Goal: Task Accomplishment & Management: Manage account settings

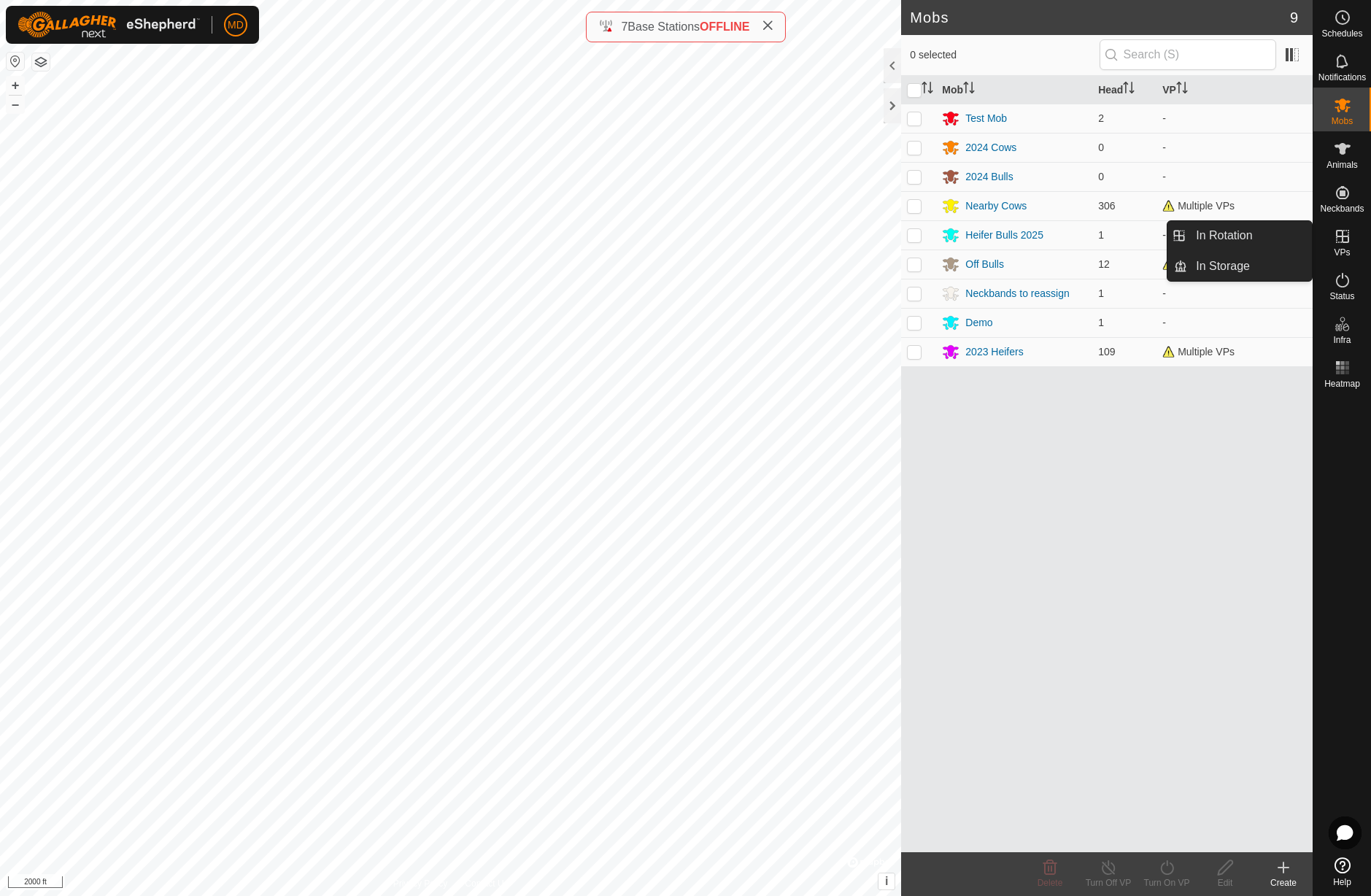
click at [1340, 242] on icon at bounding box center [1343, 236] width 13 height 13
click at [1262, 240] on link "In Rotation" at bounding box center [1249, 236] width 125 height 29
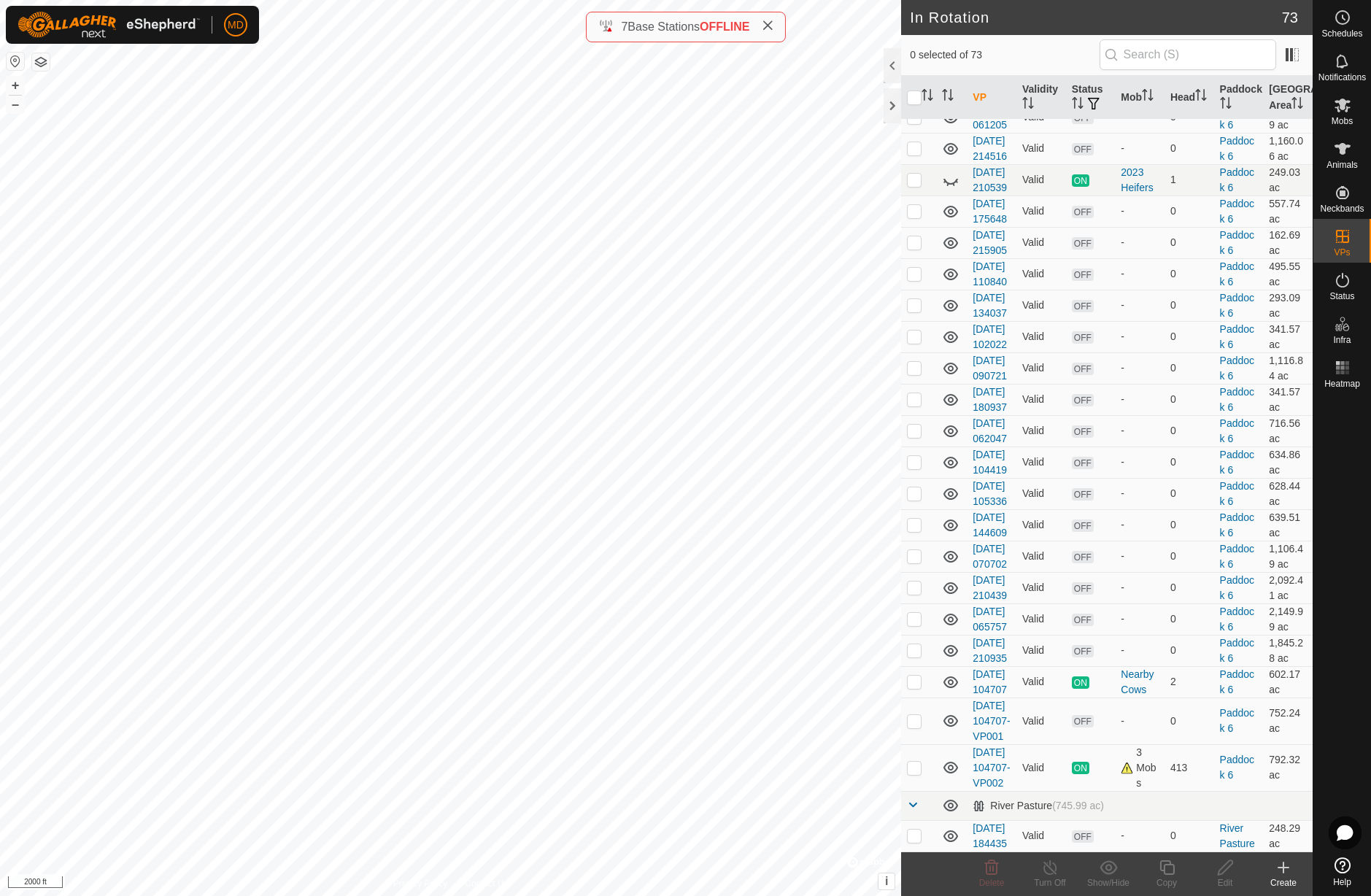
scroll to position [1774, 0]
click at [948, 63] on icon at bounding box center [951, 55] width 18 height 18
click at [914, 60] on p-checkbox at bounding box center [914, 54] width 15 height 12
checkbox input "true"
click at [1054, 875] on icon at bounding box center [1051, 868] width 18 height 18
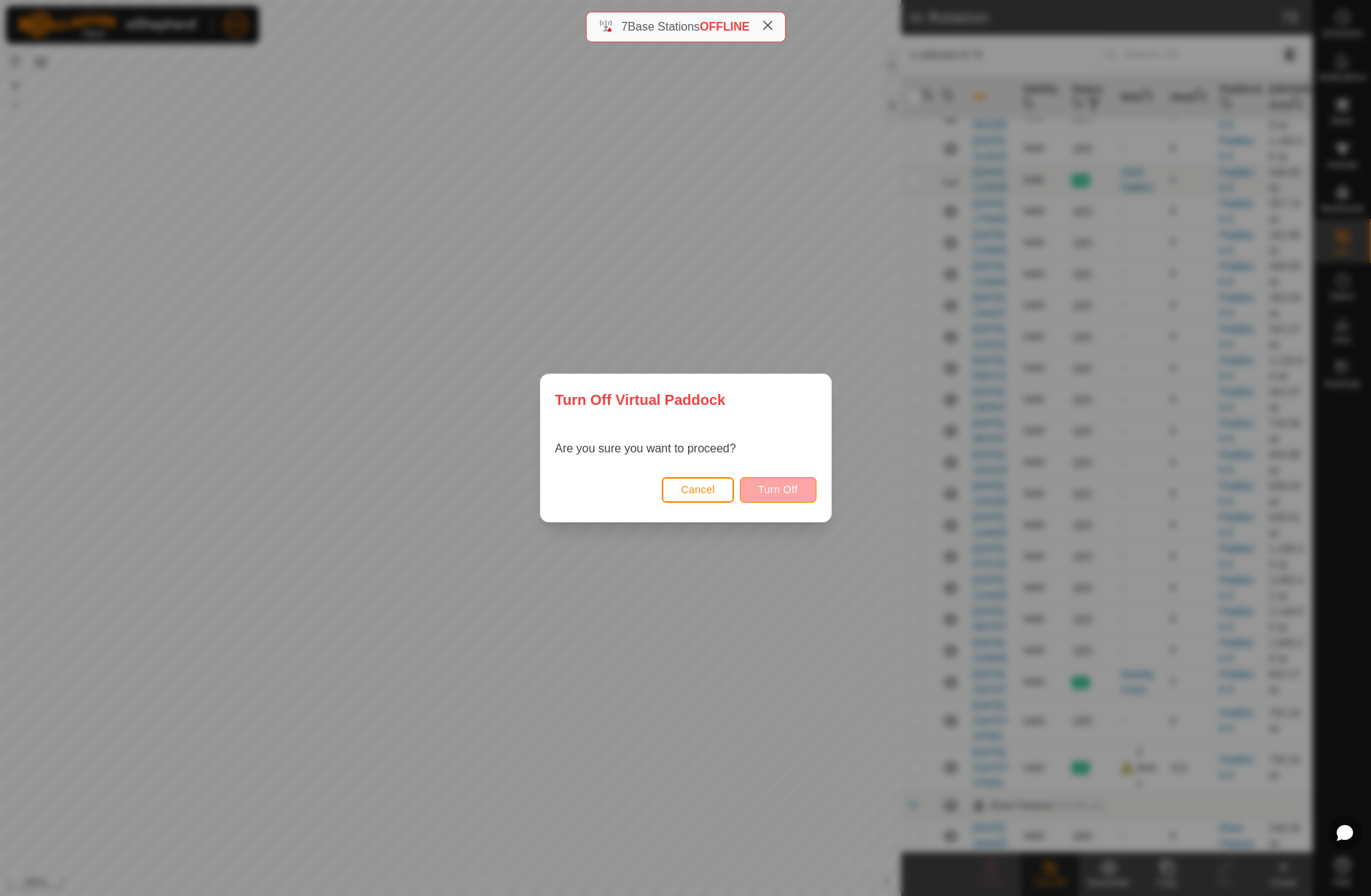
click at [785, 495] on span "Turn Off" at bounding box center [778, 489] width 40 height 12
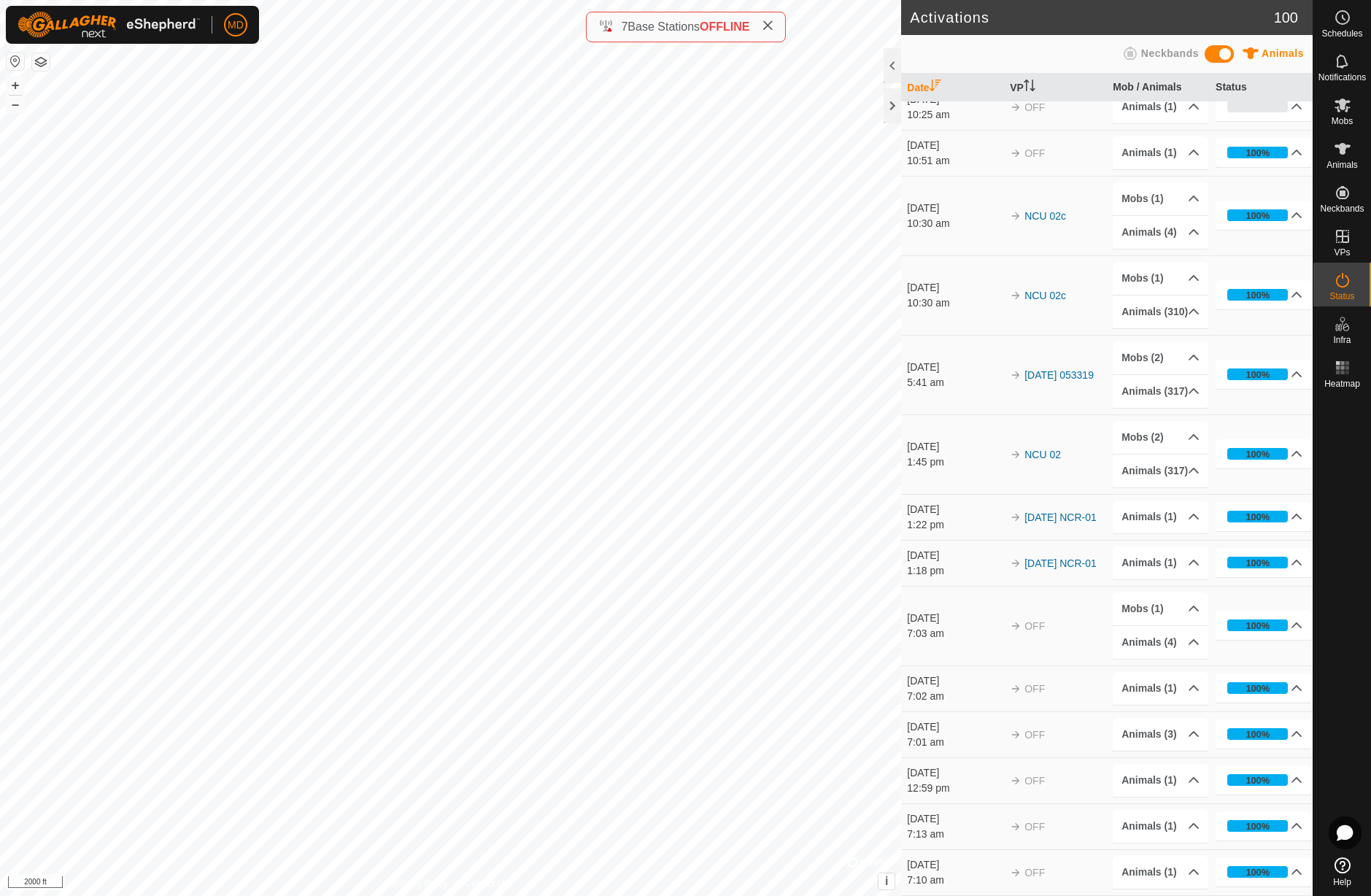
scroll to position [7234, 0]
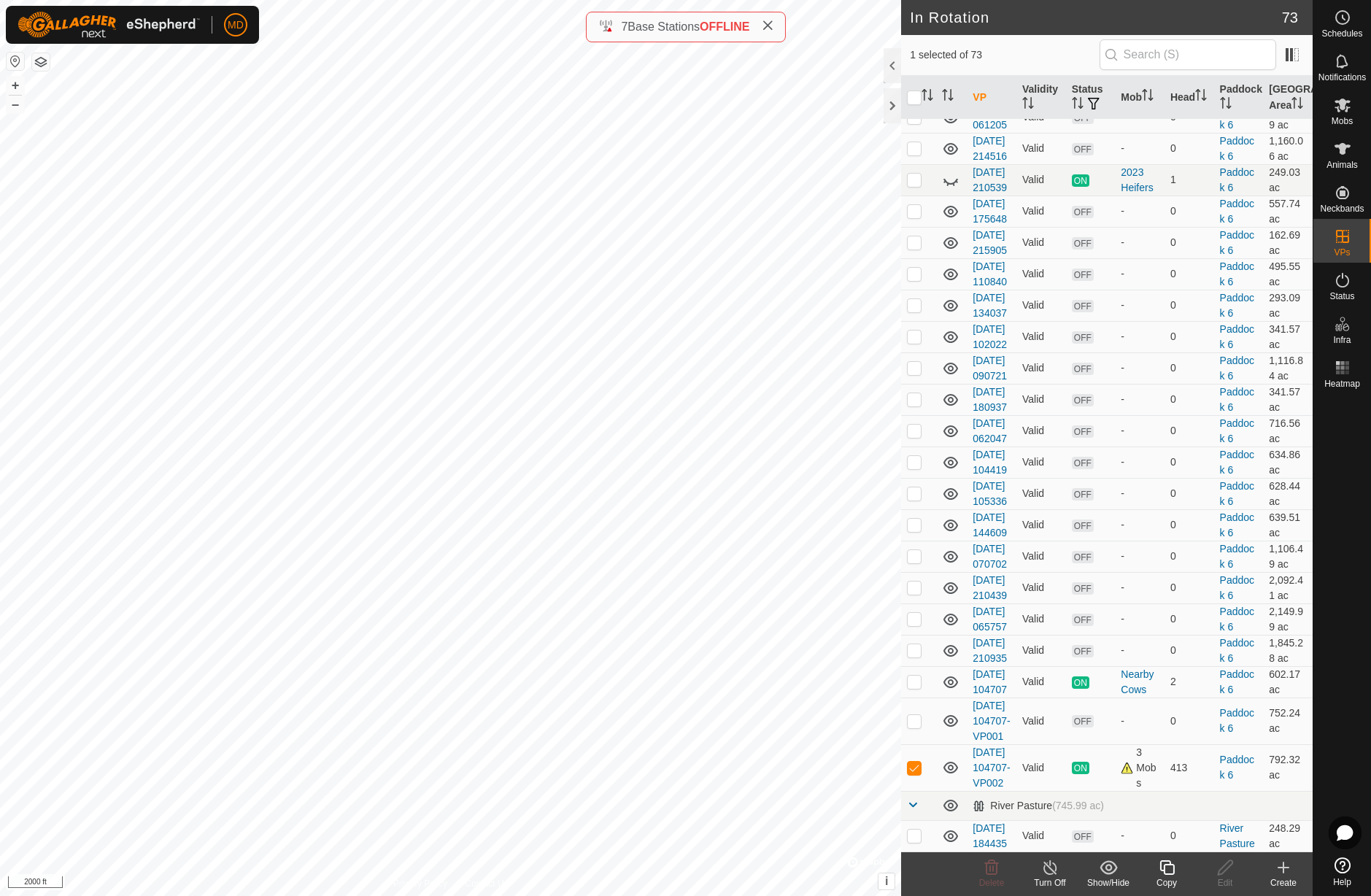
scroll to position [2057, 0]
click at [951, 185] on icon at bounding box center [951, 182] width 15 height 6
click at [951, 189] on icon at bounding box center [951, 180] width 18 height 18
click at [951, 185] on icon at bounding box center [951, 182] width 15 height 6
click at [914, 186] on p-checkbox at bounding box center [914, 179] width 15 height 12
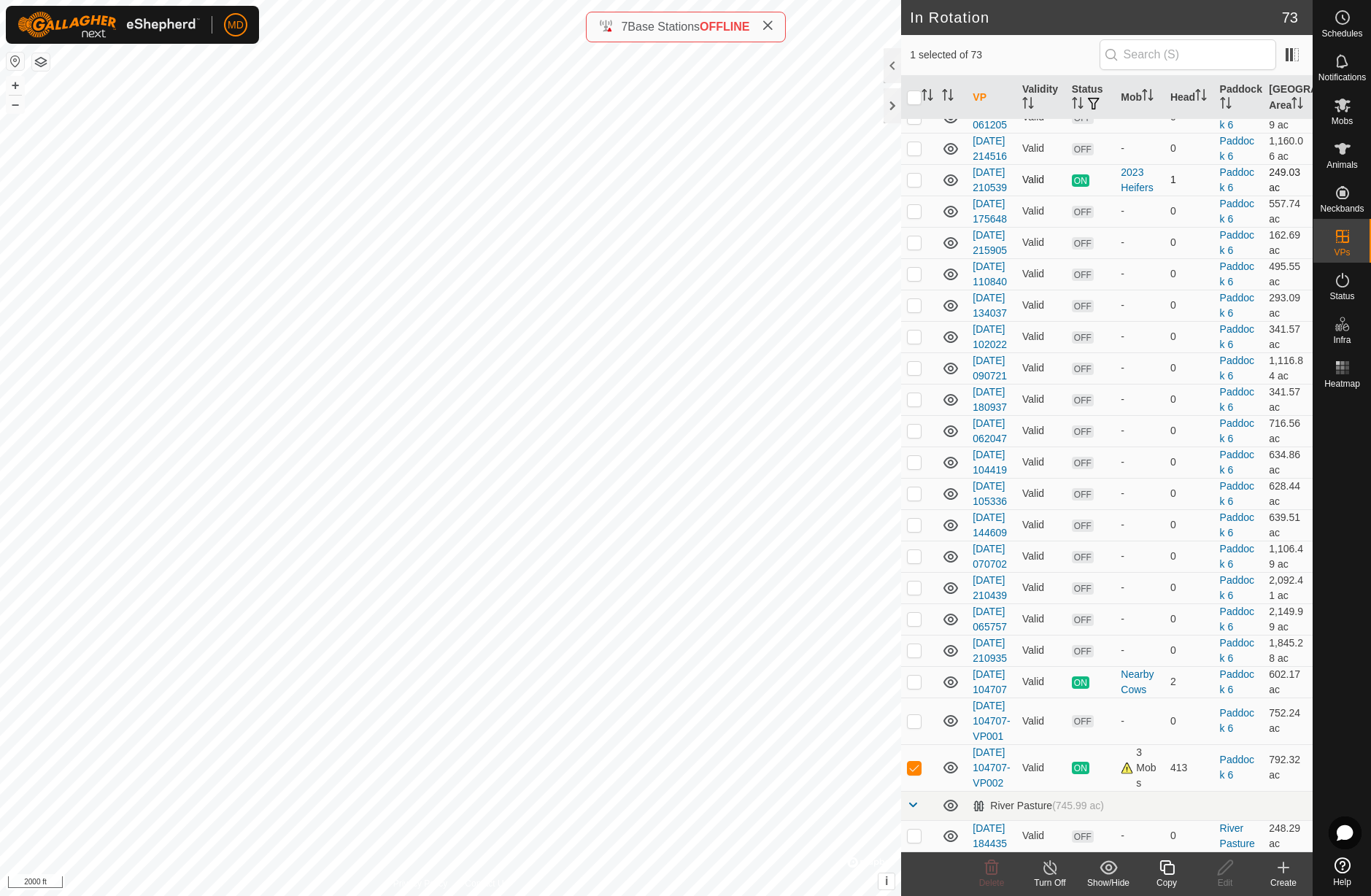
checkbox input "true"
click at [1048, 869] on icon at bounding box center [1051, 868] width 18 height 18
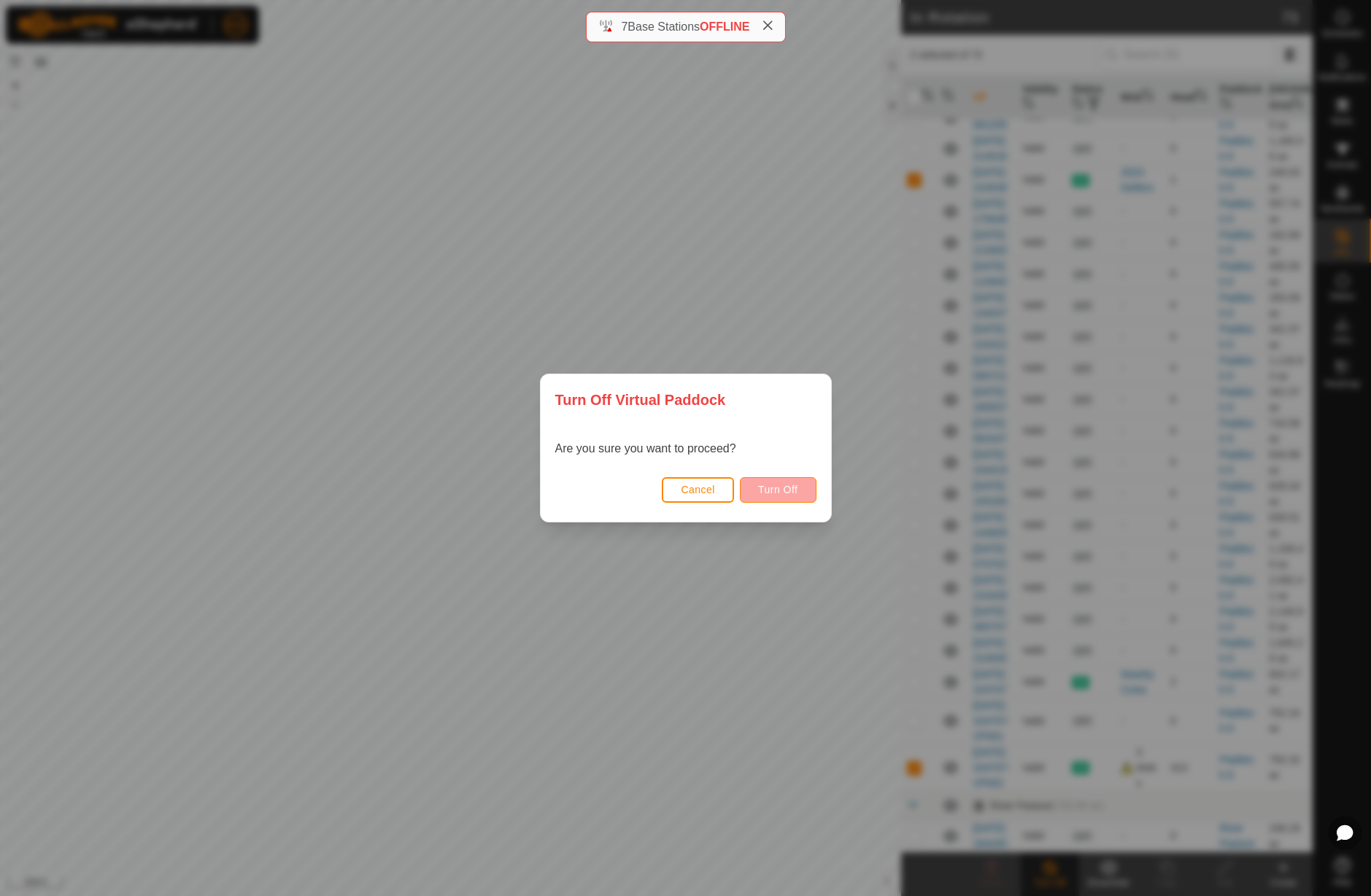
click at [777, 493] on span "Turn Off" at bounding box center [778, 489] width 40 height 12
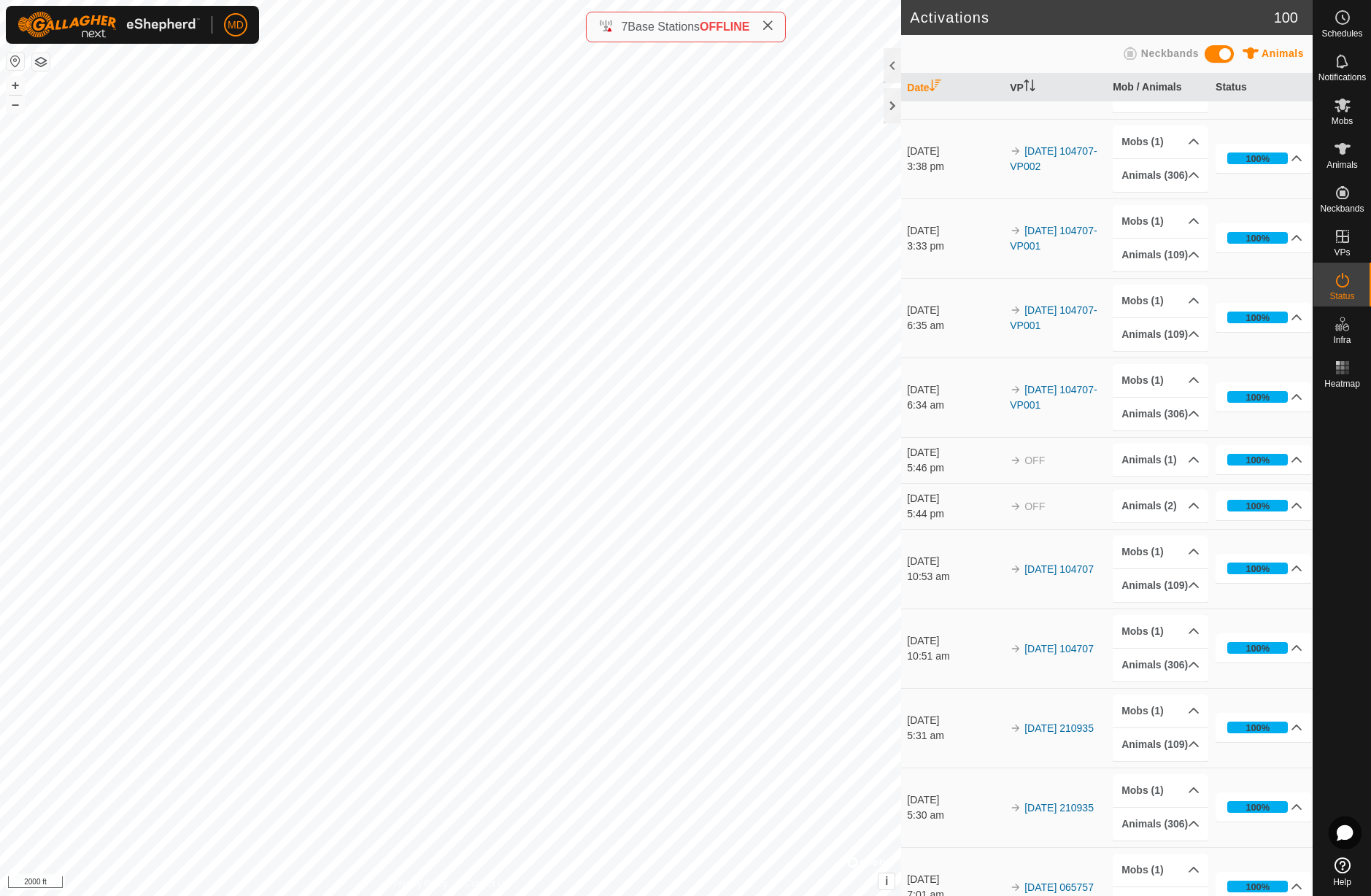
scroll to position [302, 0]
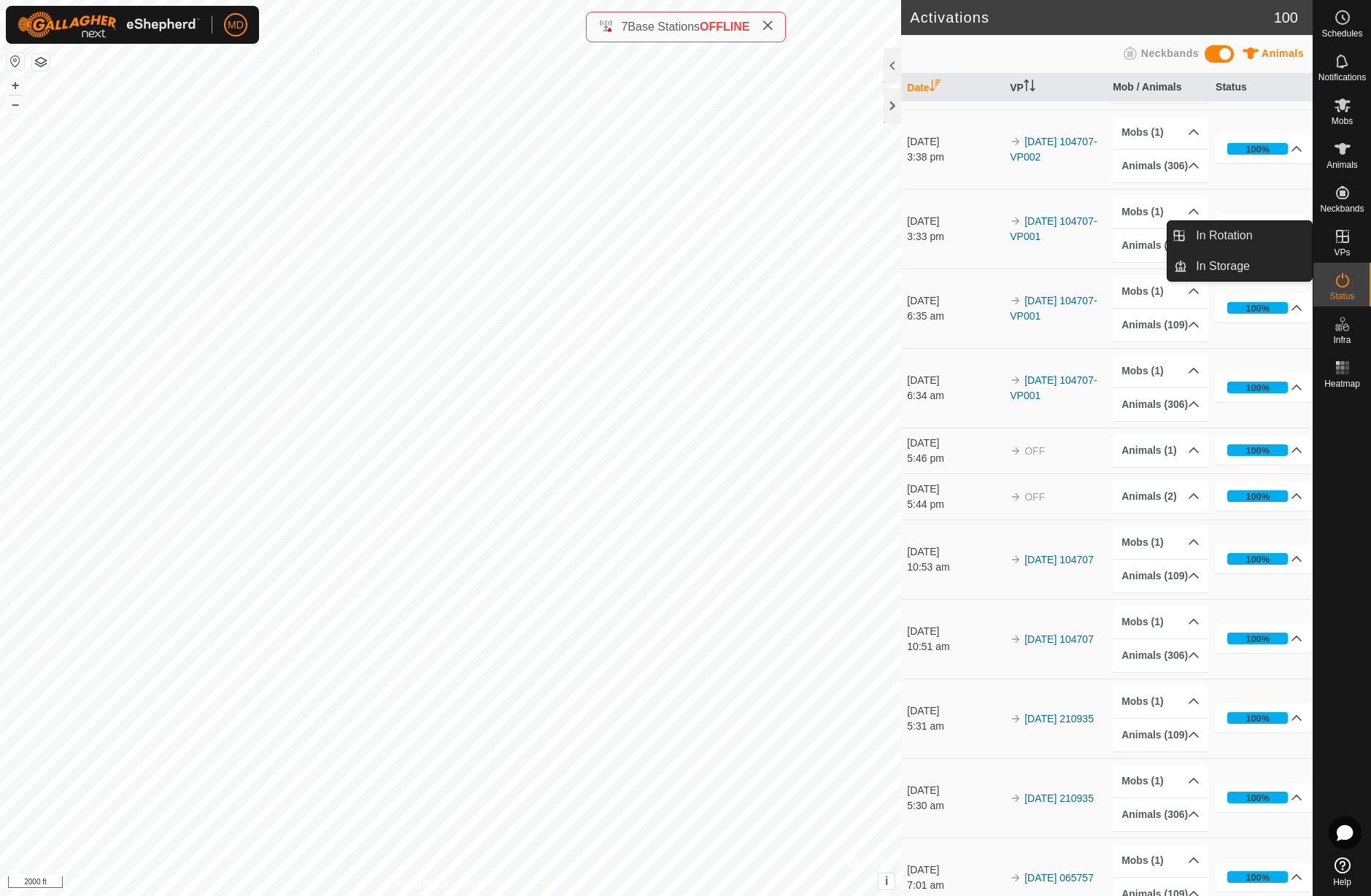
click at [1344, 242] on icon at bounding box center [1343, 236] width 13 height 13
click at [1246, 234] on link "In Rotation" at bounding box center [1249, 236] width 125 height 29
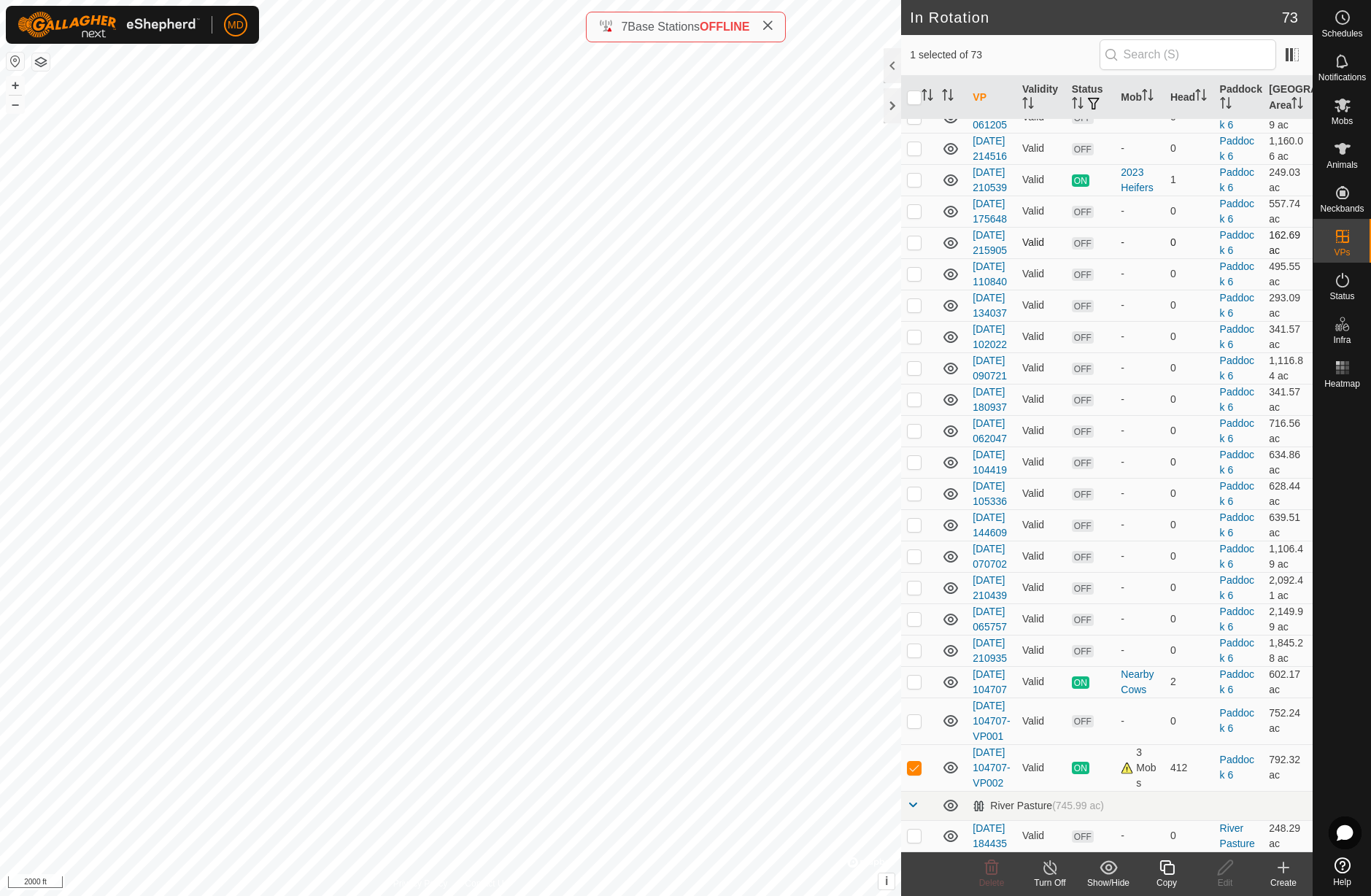
scroll to position [2174, 0]
click at [915, 186] on p-checkbox at bounding box center [914, 179] width 15 height 12
click at [917, 186] on p-checkbox at bounding box center [914, 179] width 15 height 12
checkbox input "false"
click at [911, 60] on p-checkbox at bounding box center [914, 54] width 15 height 12
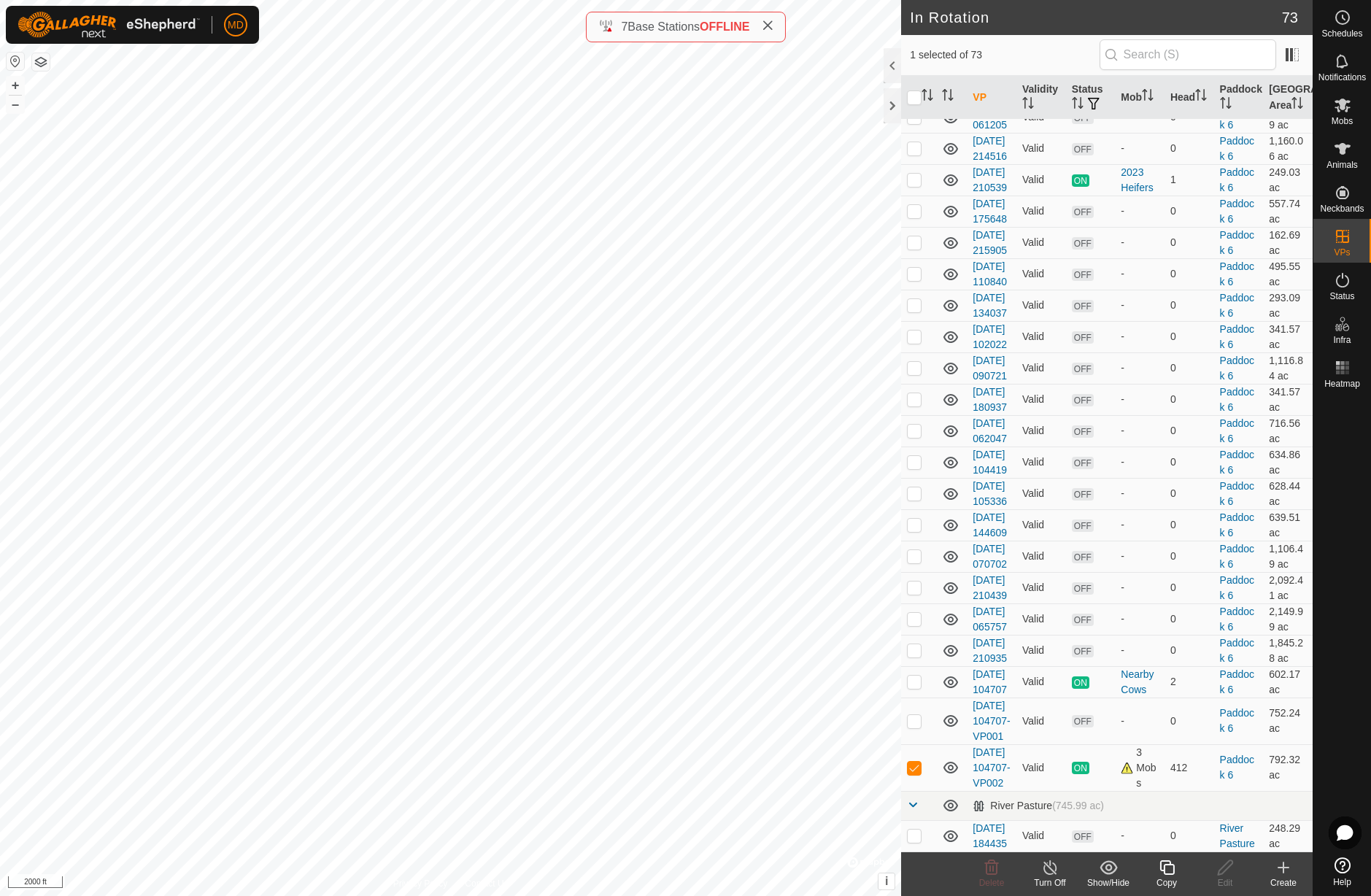
checkbox input "true"
click at [1346, 279] on icon at bounding box center [1343, 280] width 18 height 18
click at [915, 60] on p-checkbox at bounding box center [914, 54] width 15 height 12
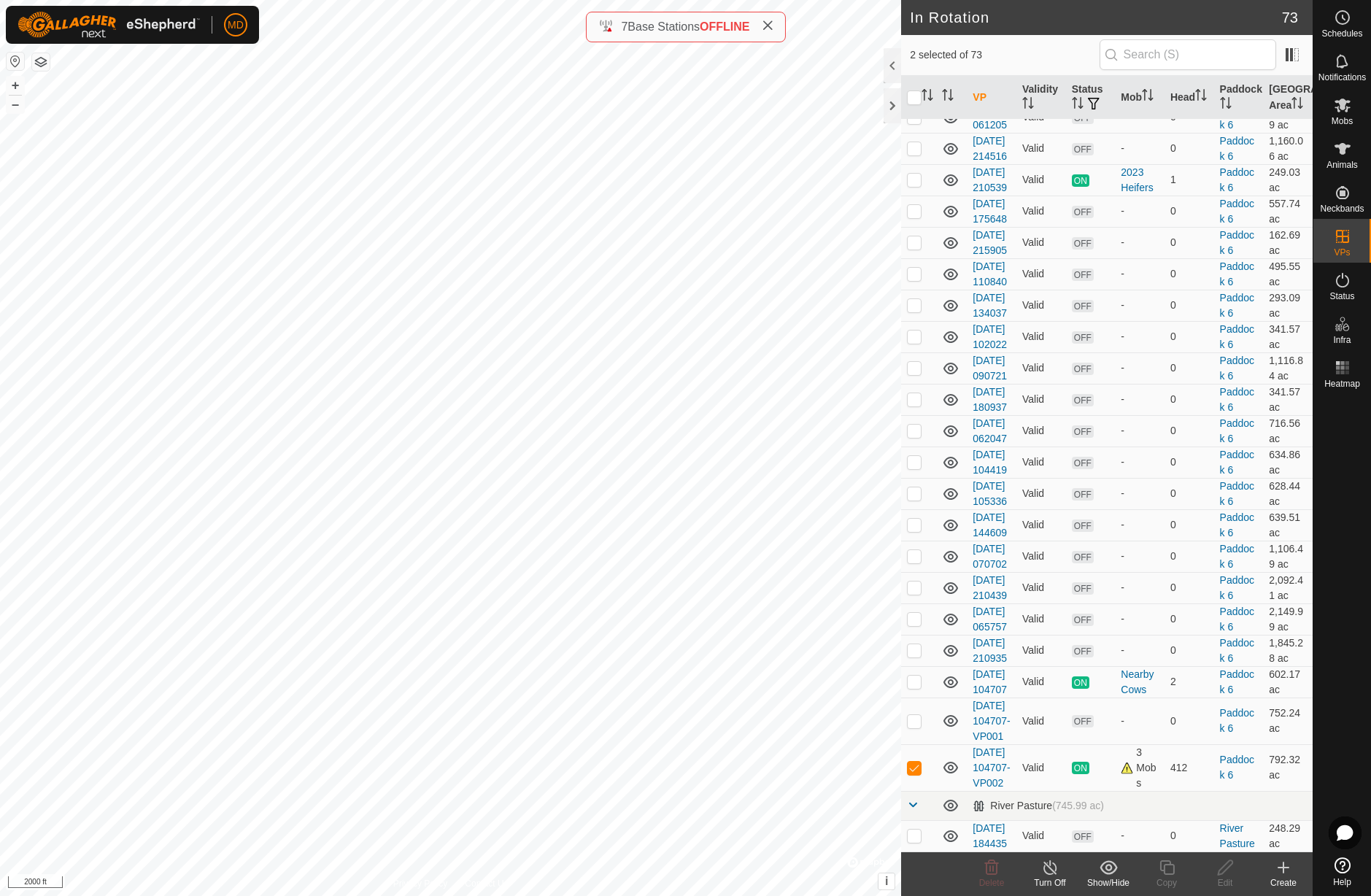
checkbox input "false"
click at [916, 186] on p-checkbox at bounding box center [914, 179] width 15 height 12
checkbox input "false"
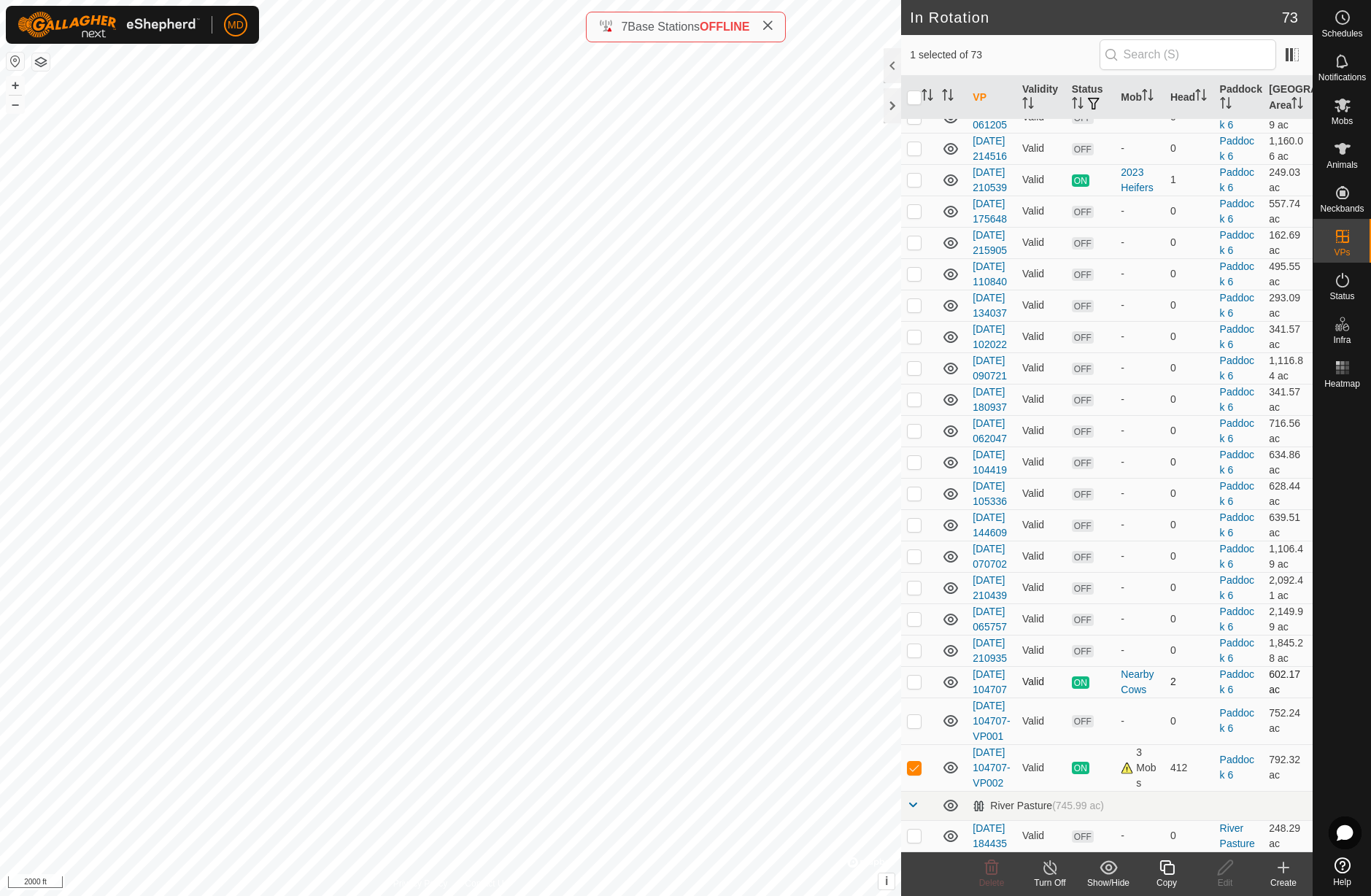
click at [915, 676] on p-checkbox at bounding box center [914, 681] width 15 height 12
checkbox input "true"
click at [1050, 867] on icon at bounding box center [1051, 868] width 18 height 18
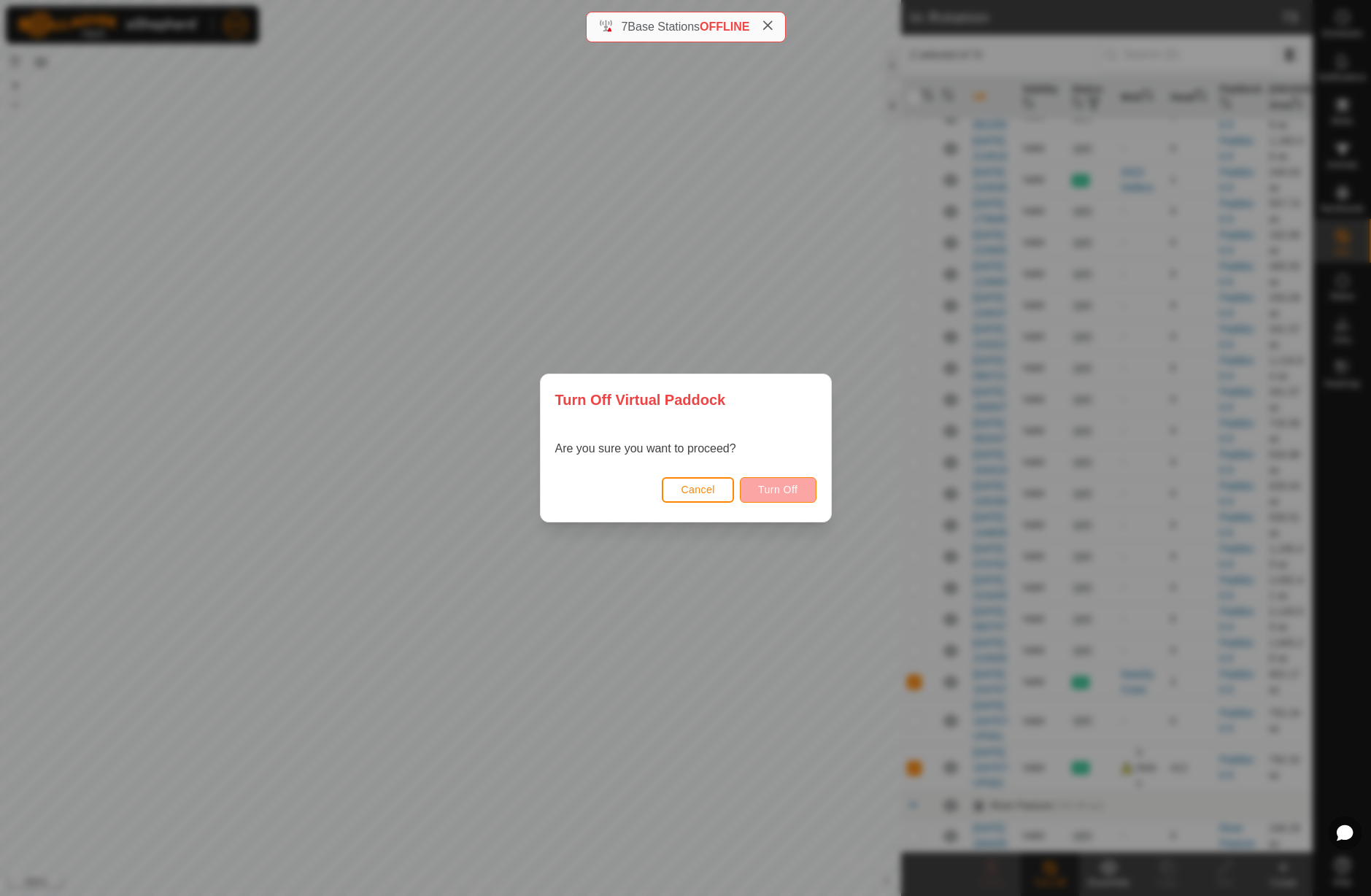
click at [791, 492] on span "Turn Off" at bounding box center [778, 489] width 40 height 12
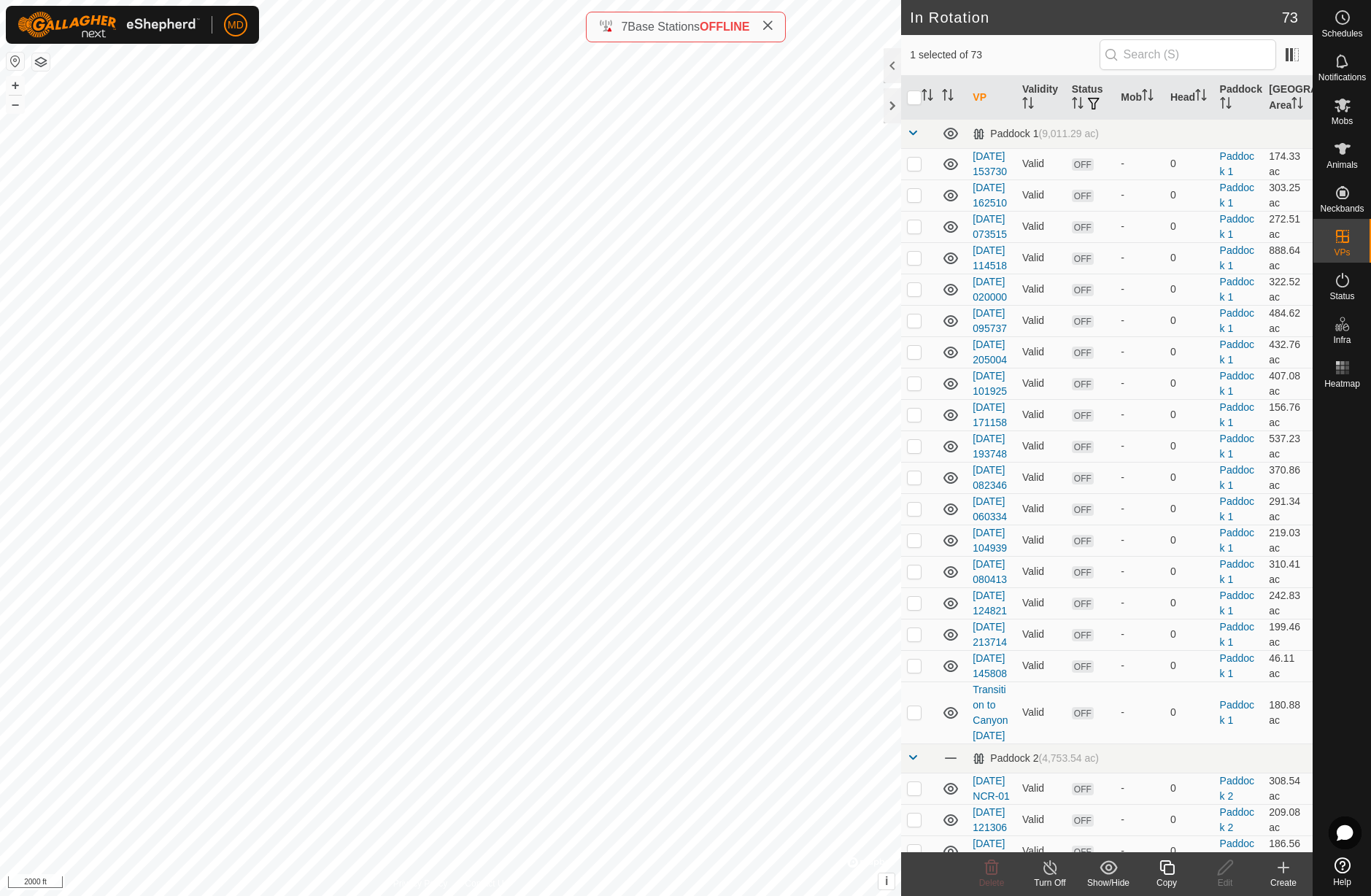
checkbox input "true"
